Goal: Task Accomplishment & Management: Manage account settings

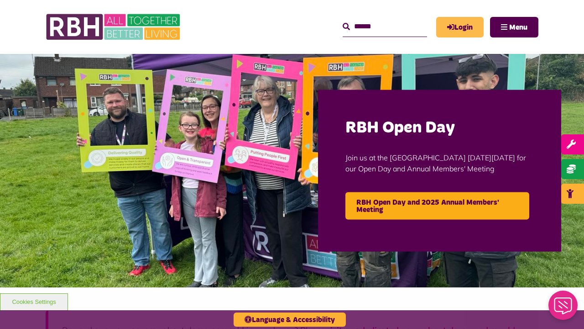
click at [459, 27] on link "Login" at bounding box center [459, 27] width 47 height 21
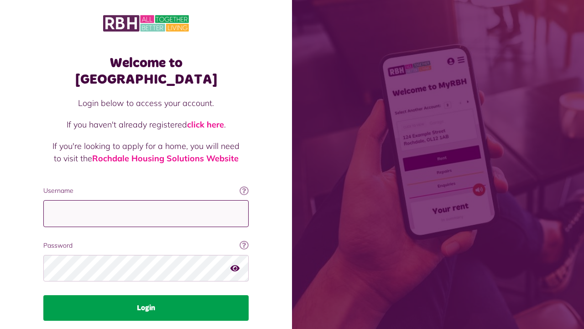
type input "**********"
click at [146, 295] on button "Login" at bounding box center [145, 308] width 205 height 26
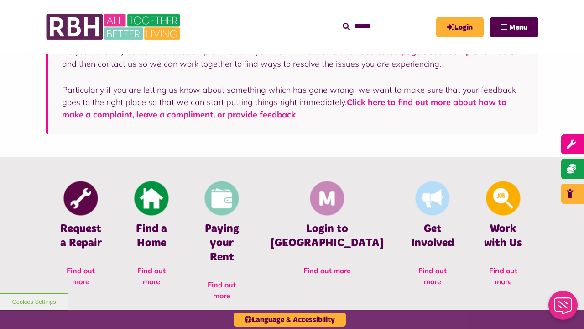
scroll to position [279, 0]
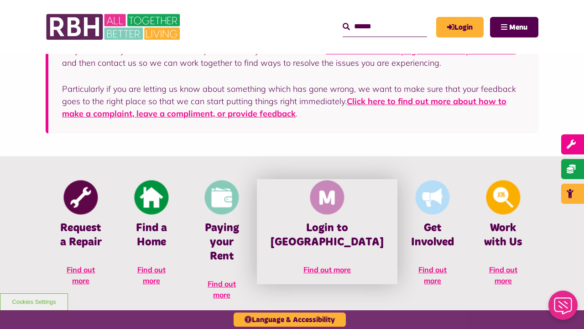
click at [335, 245] on h4 "Login to [GEOGRAPHIC_DATA]" at bounding box center [327, 235] width 113 height 28
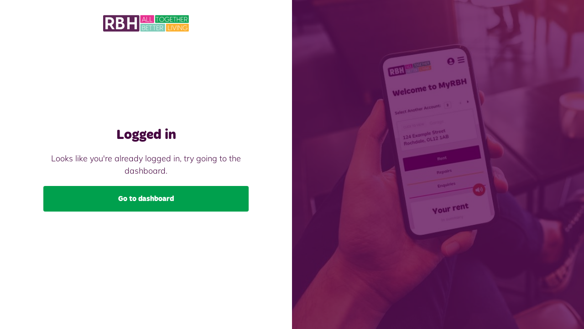
click at [176, 192] on link "Go to dashboard" at bounding box center [145, 199] width 205 height 26
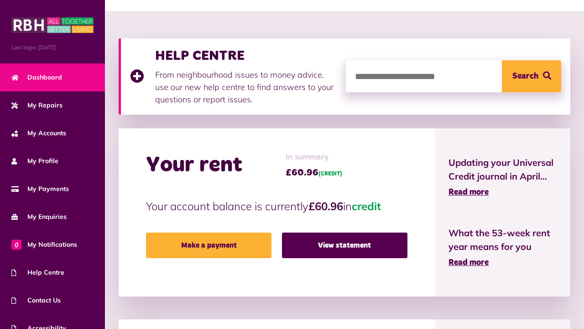
scroll to position [99, 0]
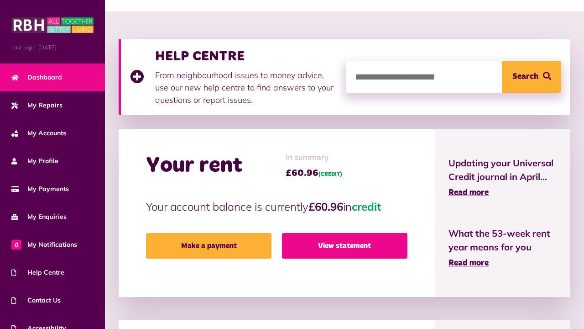
click at [364, 247] on link "View statement" at bounding box center [344, 246] width 125 height 26
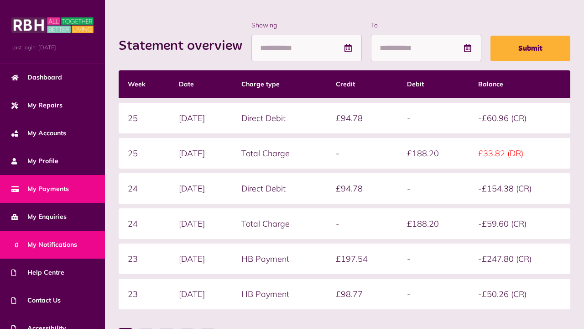
scroll to position [41, 0]
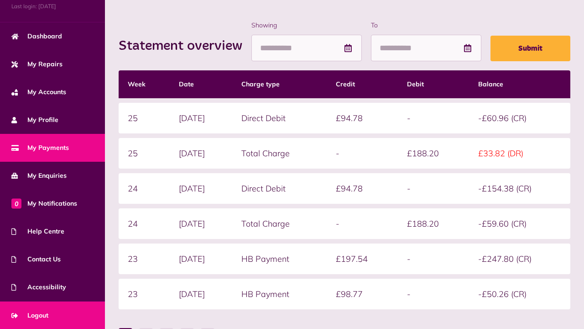
click at [57, 311] on link "Logout" at bounding box center [52, 315] width 105 height 28
